Goal: Find contact information: Find contact information

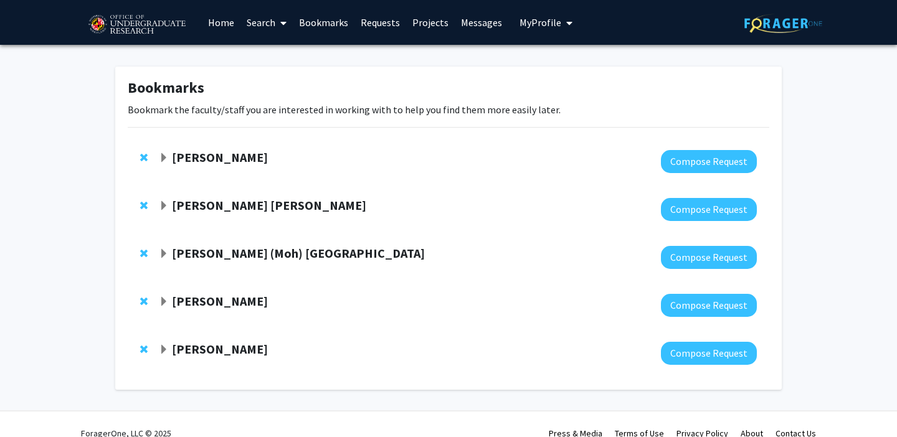
click at [224, 24] on link "Home" at bounding box center [221, 23] width 39 height 44
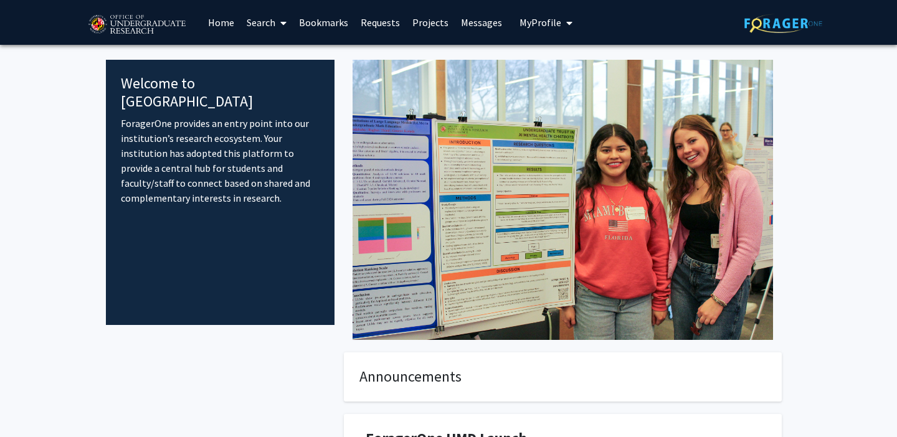
click at [265, 16] on link "Search" at bounding box center [266, 23] width 52 height 44
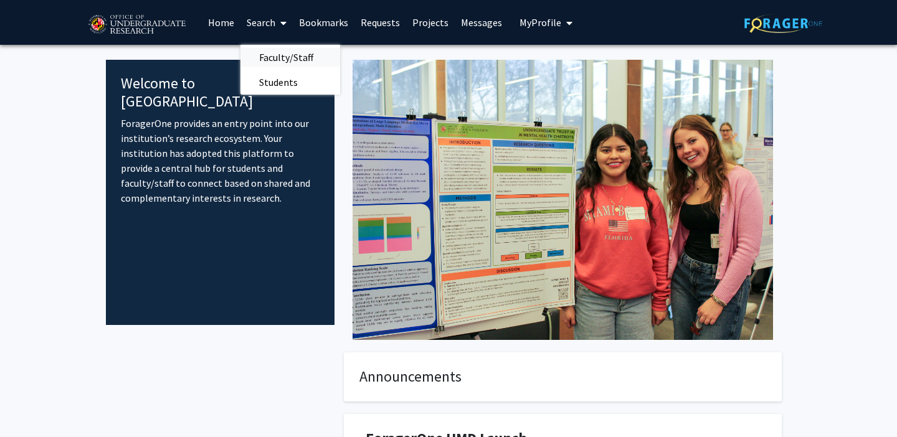
click at [278, 57] on span "Faculty/Staff" at bounding box center [286, 57] width 92 height 25
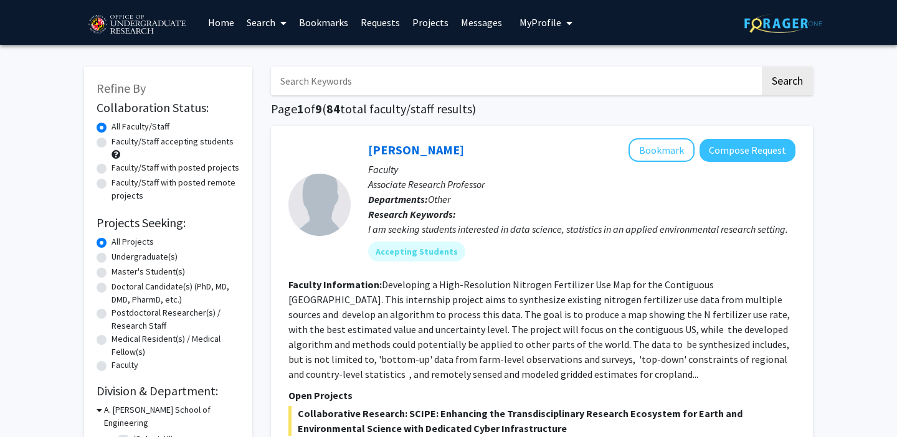
click at [111, 258] on label "Undergraduate(s)" at bounding box center [144, 256] width 66 height 13
click at [111, 258] on input "Undergraduate(s)" at bounding box center [115, 254] width 8 height 8
radio input "true"
click at [559, 115] on h1 "Page 1 of 2 ( 19 total faculty/staff results)" at bounding box center [542, 108] width 542 height 15
click at [319, 31] on link "Bookmarks" at bounding box center [324, 23] width 62 height 44
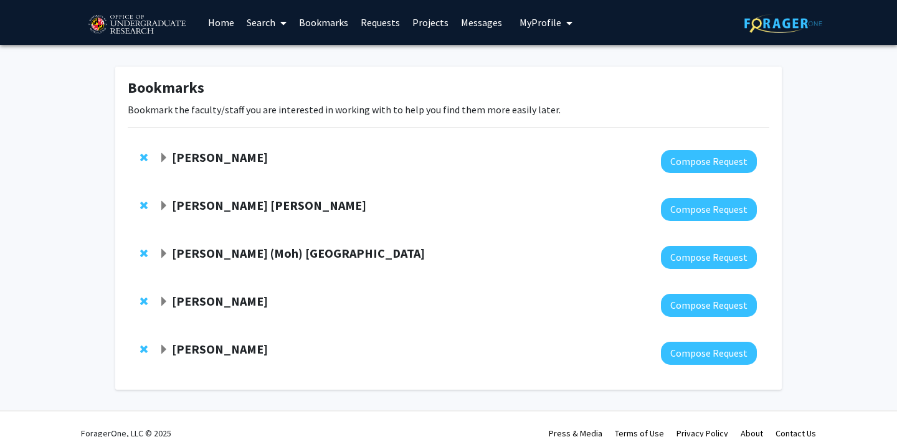
click at [230, 144] on div "Macarena Farcuh Yuri Compose Request" at bounding box center [448, 162] width 641 height 48
click at [228, 158] on strong "Macarena Farcuh Yuri" at bounding box center [220, 157] width 96 height 16
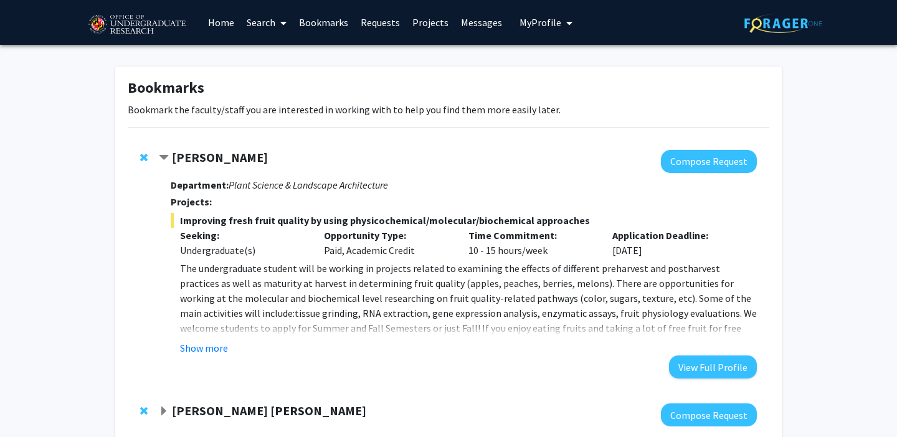
click at [202, 338] on fg-read-more "The undergraduate student will be working in projects related to examining the …" at bounding box center [464, 308] width 586 height 95
click at [197, 339] on fg-read-more "The undergraduate student will be working in projects related to examining the …" at bounding box center [464, 308] width 586 height 95
click at [197, 345] on button "Show more" at bounding box center [204, 348] width 48 height 15
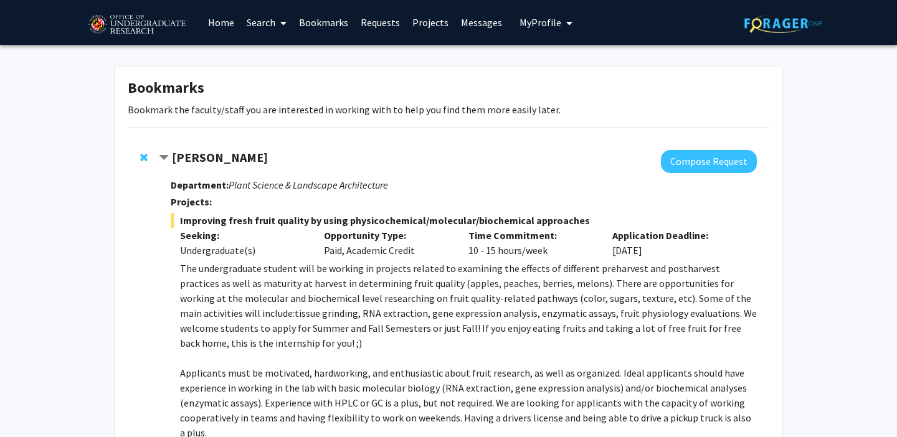
click at [174, 302] on fg-read-more "The undergraduate student will be working in projects related to examining the …" at bounding box center [464, 375] width 586 height 229
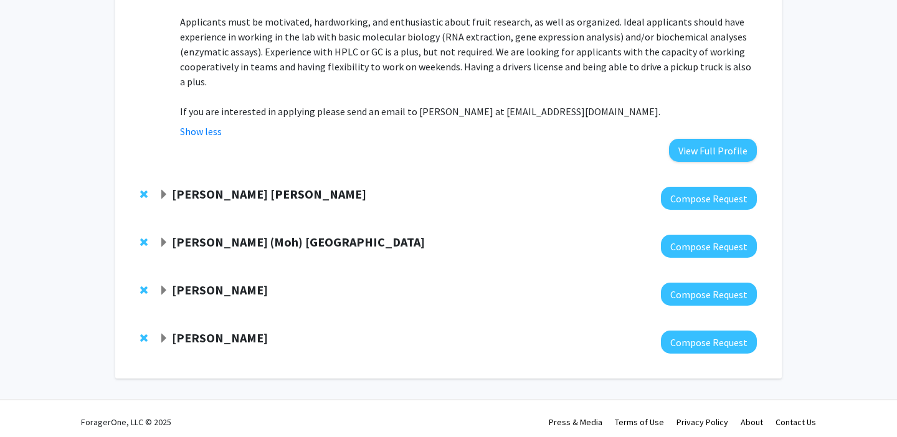
scroll to position [358, 0]
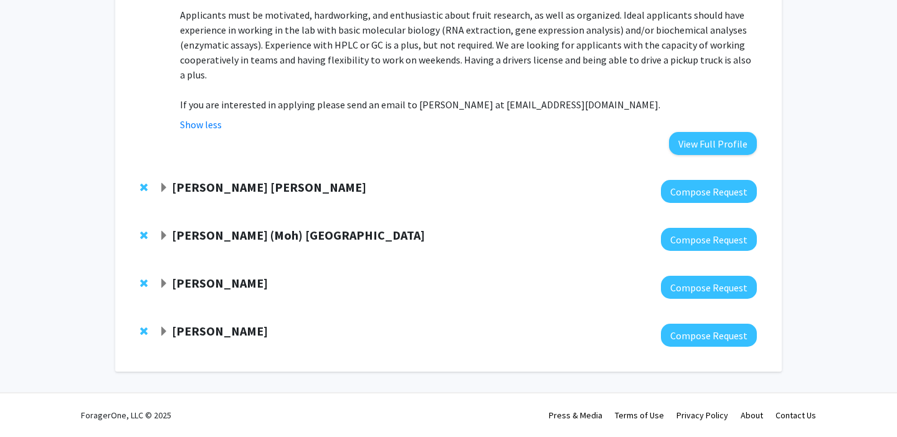
click at [223, 238] on strong "Mohamed (Moh) Salem" at bounding box center [298, 235] width 253 height 16
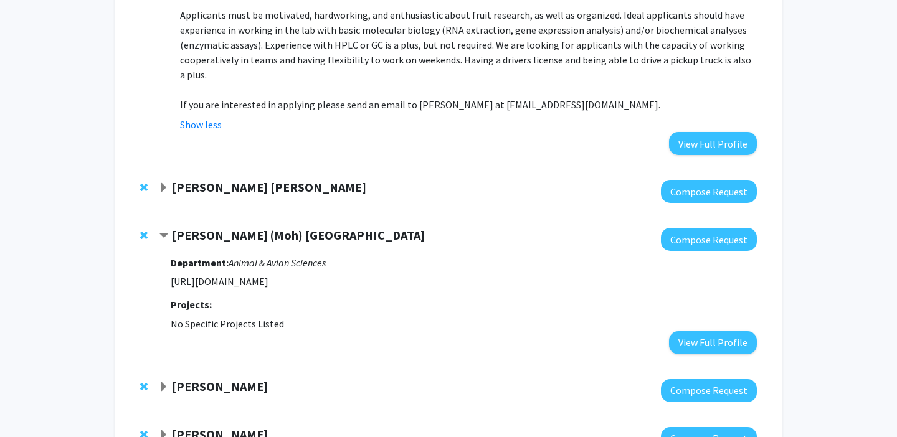
click at [223, 238] on strong "Mohamed (Moh) Salem" at bounding box center [298, 235] width 253 height 16
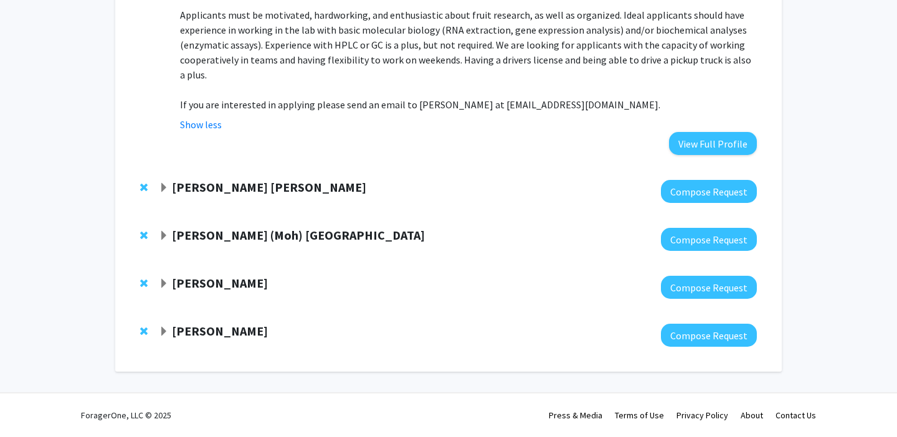
click at [225, 196] on div at bounding box center [458, 191] width 598 height 23
click at [225, 190] on strong "Daniel Rodriguez Leal" at bounding box center [269, 187] width 194 height 16
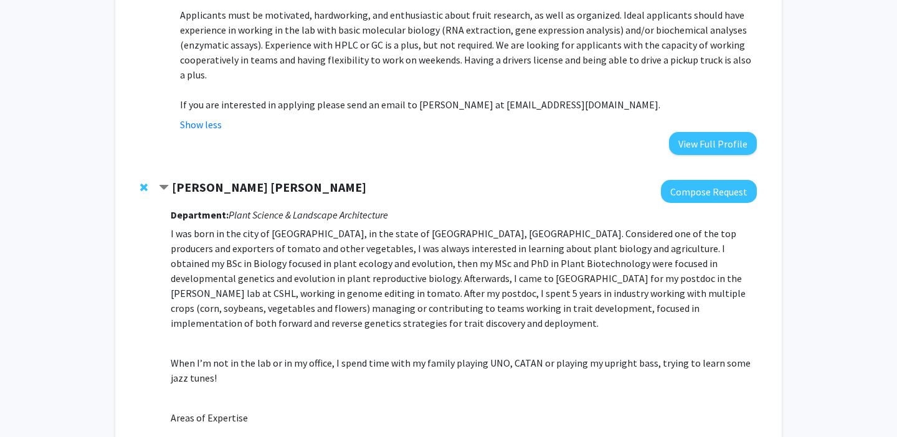
click at [225, 190] on strong "Daniel Rodriguez Leal" at bounding box center [269, 187] width 194 height 16
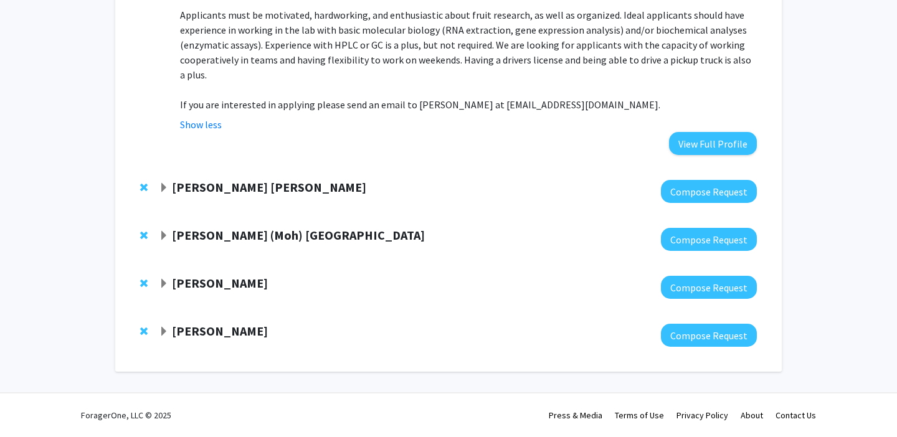
click at [187, 323] on strong "Jeffery Klauda" at bounding box center [220, 331] width 96 height 16
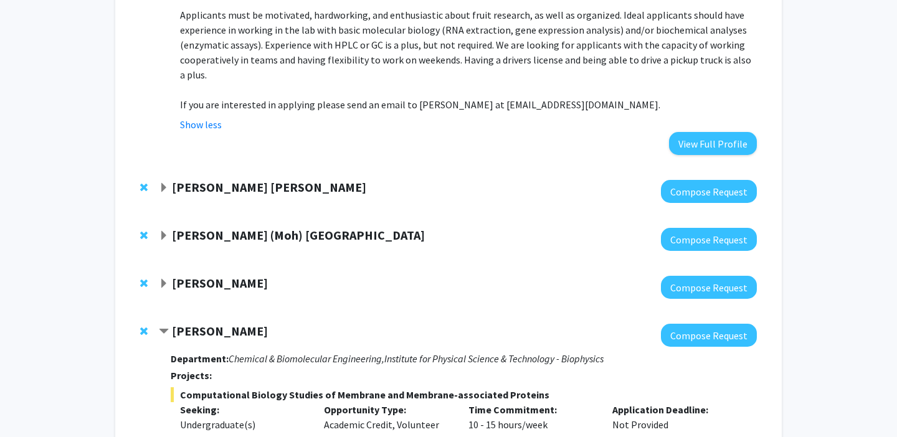
click at [187, 323] on strong "Jeffery Klauda" at bounding box center [220, 331] width 96 height 16
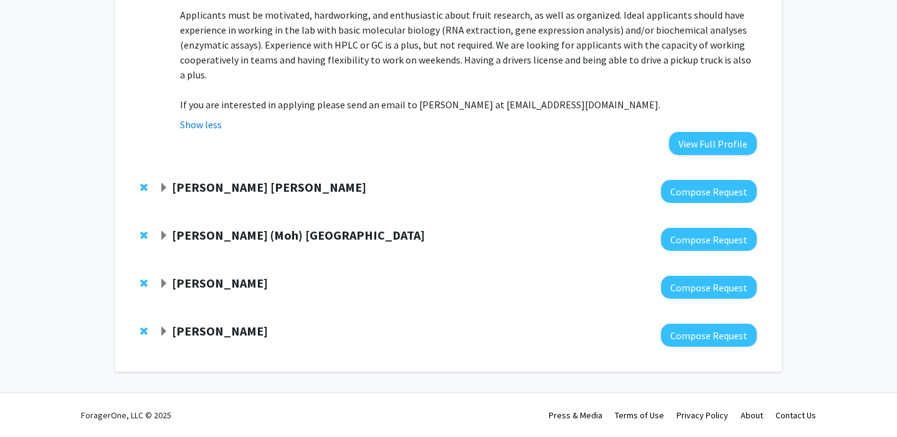
click at [227, 277] on strong "Leah Dodson" at bounding box center [220, 283] width 96 height 16
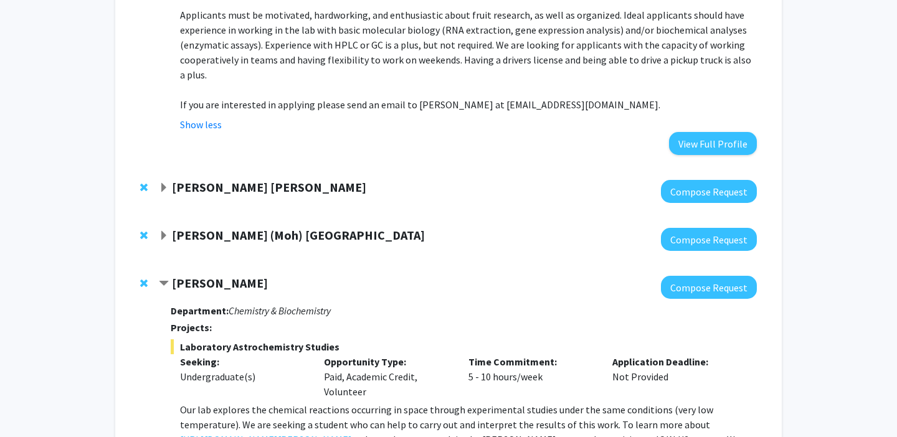
click at [227, 277] on strong "Leah Dodson" at bounding box center [220, 283] width 96 height 16
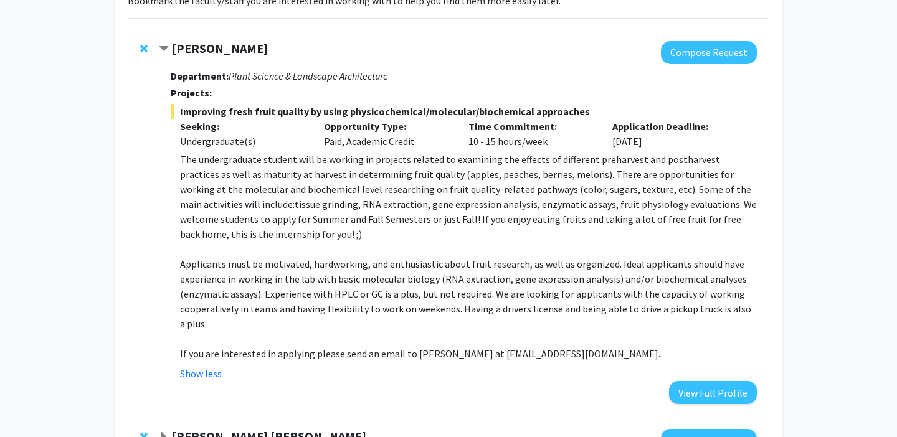
scroll to position [84, 0]
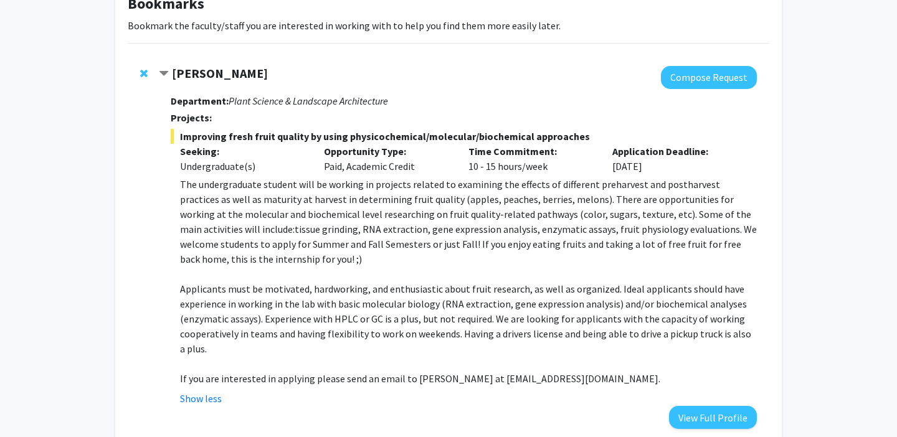
click at [524, 379] on span "If you are interested in applying please send an email to Dr. Macarena Farcuh a…" at bounding box center [420, 378] width 480 height 12
click at [517, 379] on span "If you are interested in applying please send an email to Dr. Macarena Farcuh a…" at bounding box center [420, 378] width 480 height 12
drag, startPoint x: 509, startPoint y: 377, endPoint x: 589, endPoint y: 375, distance: 80.4
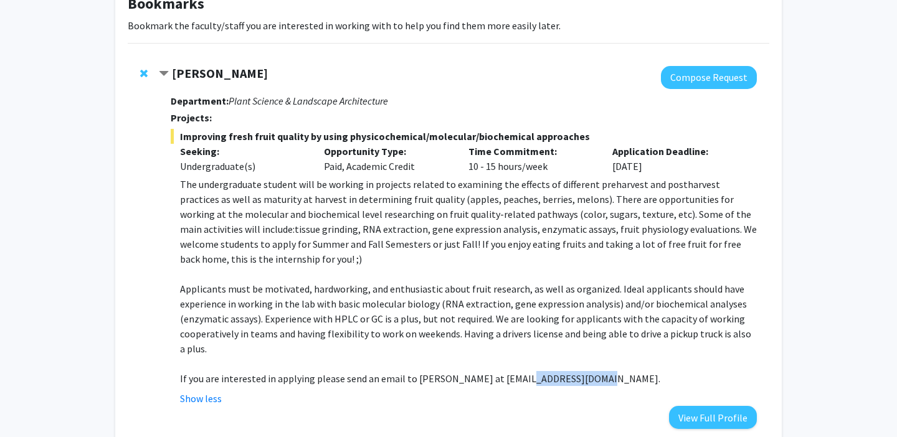
click at [589, 375] on span "If you are interested in applying please send an email to Dr. Macarena Farcuh a…" at bounding box center [420, 378] width 480 height 12
copy span "mfarcuh@umd.edu"
click at [532, 293] on span "Applicants must be motivated, hardworking, and enthusiastic about fruit researc…" at bounding box center [465, 319] width 571 height 72
click at [531, 108] on div "Department: Plant Science & Landscape Architecture Projects: Improving fresh fr…" at bounding box center [464, 259] width 586 height 340
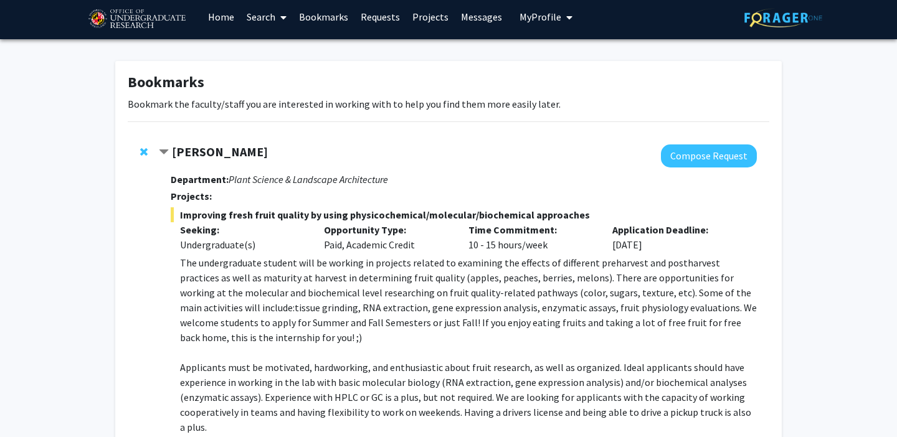
scroll to position [0, 0]
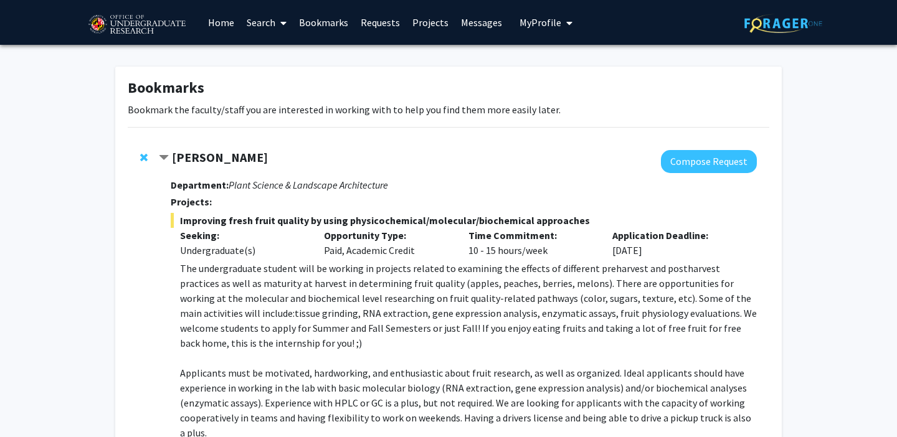
click at [221, 153] on strong "Macarena Farcuh Yuri" at bounding box center [220, 157] width 96 height 16
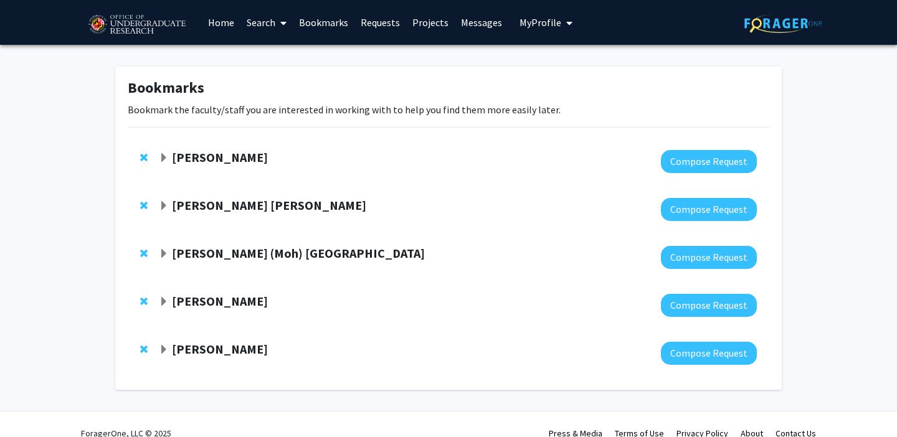
click at [221, 153] on strong "Macarena Farcuh Yuri" at bounding box center [220, 157] width 96 height 16
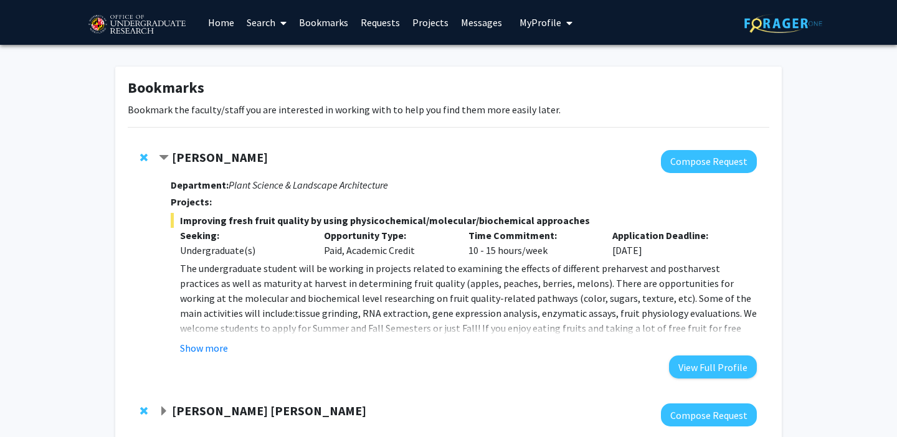
click at [219, 149] on div "Macarena Farcuh Yuri Compose Request Department: Plant Science & Landscape Arch…" at bounding box center [448, 264] width 641 height 253
